Goal: Task Accomplishment & Management: Use online tool/utility

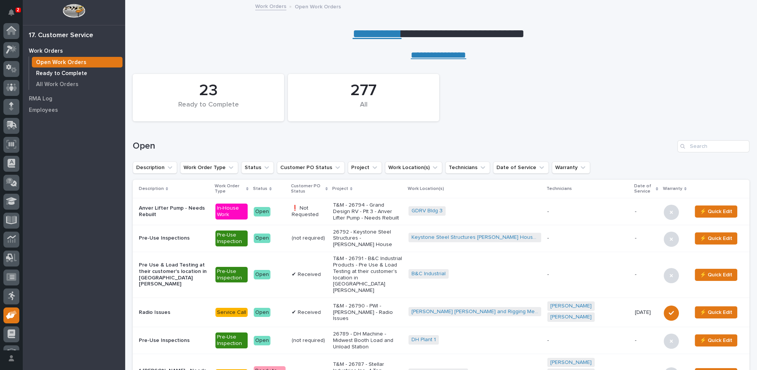
scroll to position [32, 0]
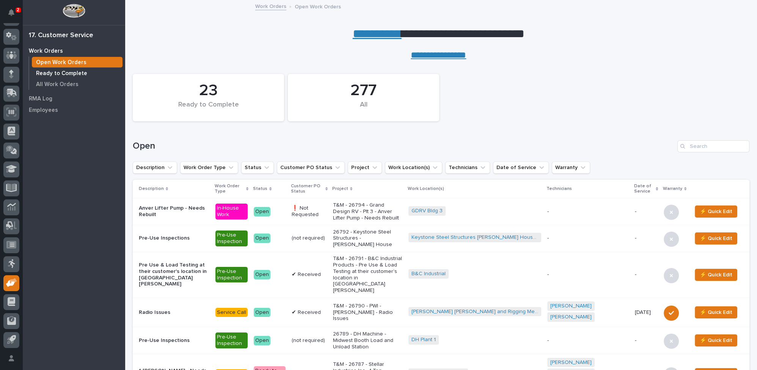
click at [76, 74] on p "Ready to Complete" at bounding box center [61, 73] width 51 height 7
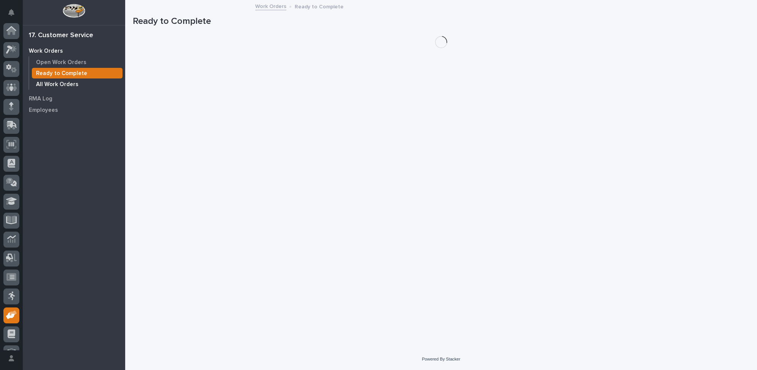
scroll to position [32, 0]
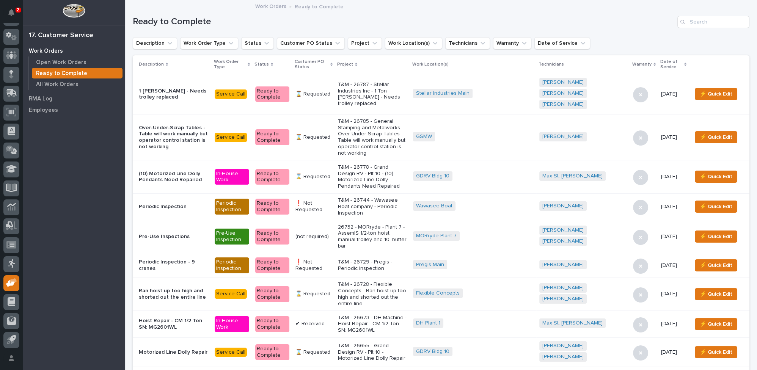
click at [333, 63] on icon at bounding box center [331, 64] width 2 height 3
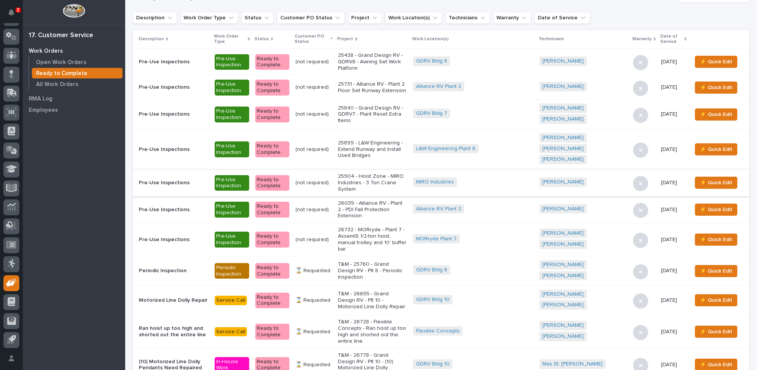
scroll to position [34, 0]
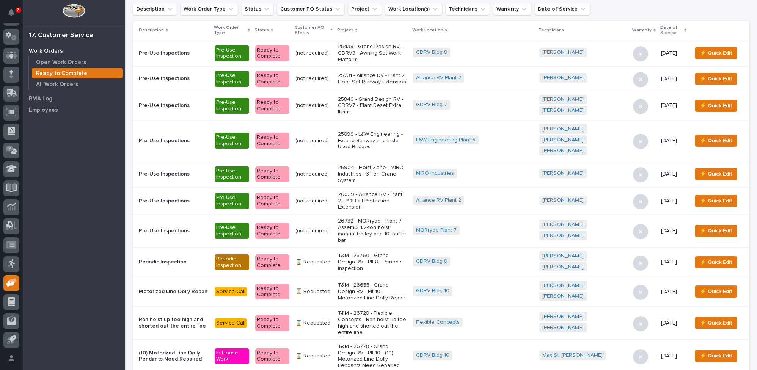
click at [380, 54] on p "25438 - Grand Design RV - GDRV8 - Awning Set Work Platform" at bounding box center [372, 53] width 69 height 19
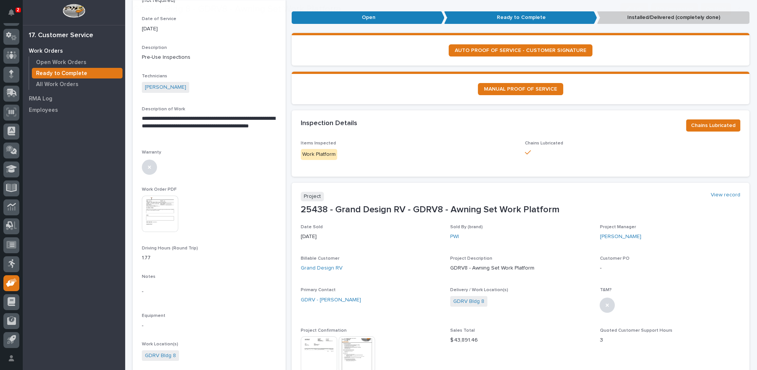
scroll to position [103, 0]
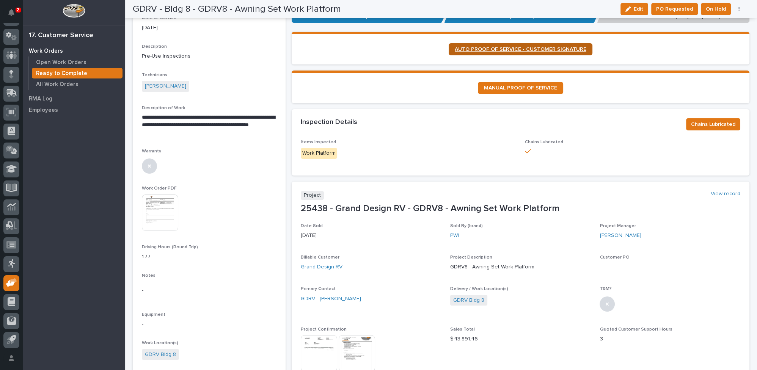
click at [514, 47] on span "AUTO PROOF OF SERVICE - CUSTOMER SIGNATURE" at bounding box center [521, 49] width 132 height 5
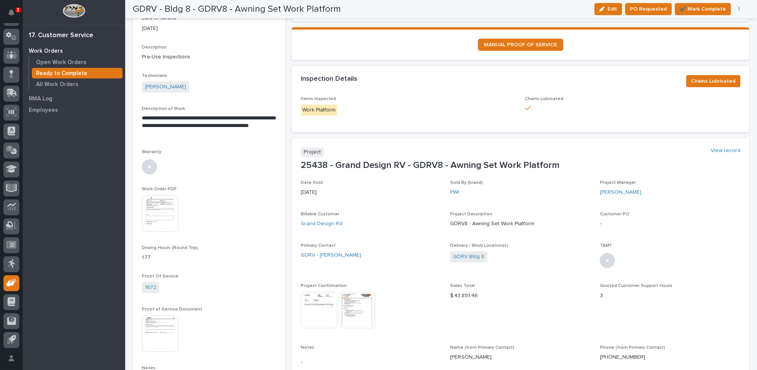
scroll to position [116, 0]
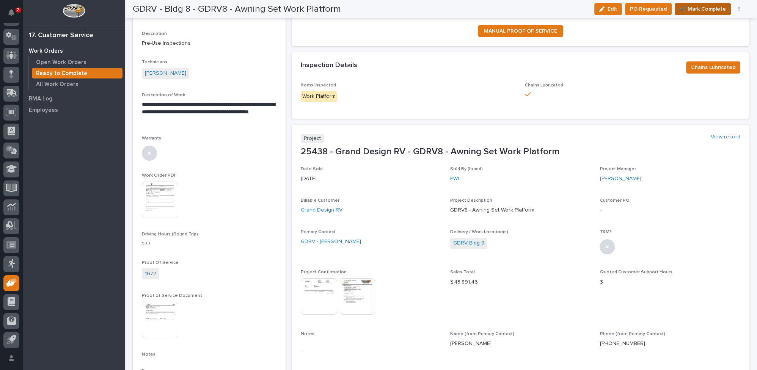
click at [704, 9] on span "✔️ Mark Complete" at bounding box center [703, 9] width 46 height 9
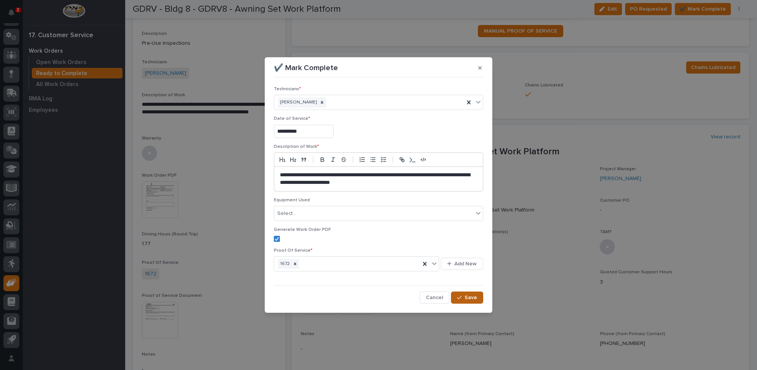
click at [461, 299] on icon "button" at bounding box center [459, 297] width 5 height 5
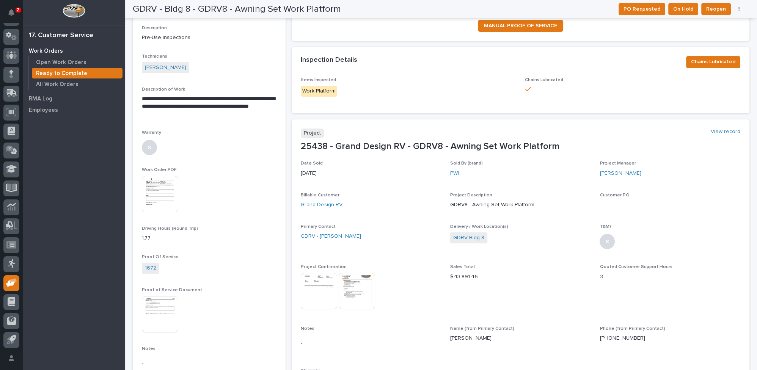
scroll to position [0, 0]
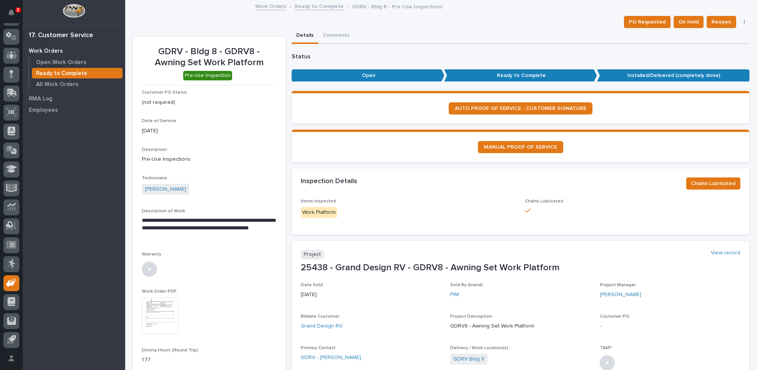
click at [316, 4] on link "Ready to Complete" at bounding box center [319, 6] width 49 height 9
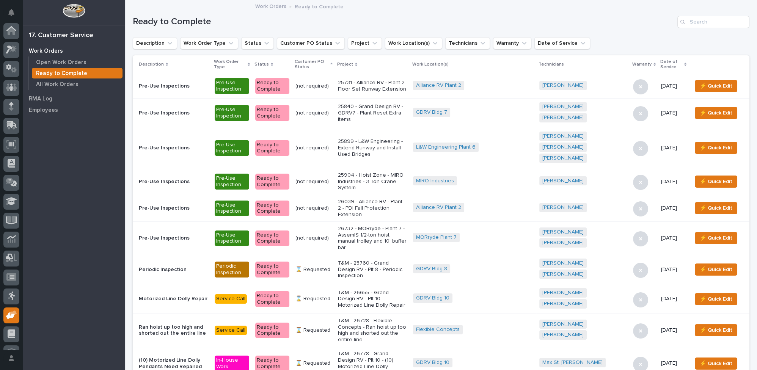
scroll to position [32, 0]
